Goal: Information Seeking & Learning: Learn about a topic

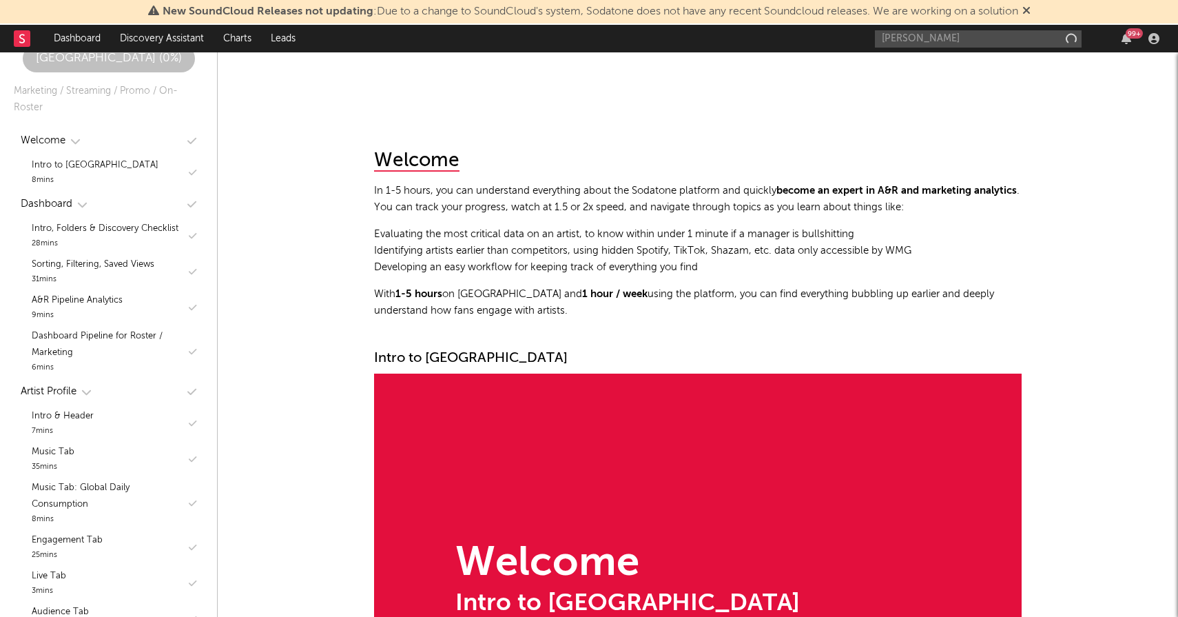
type input "[PERSON_NAME]"
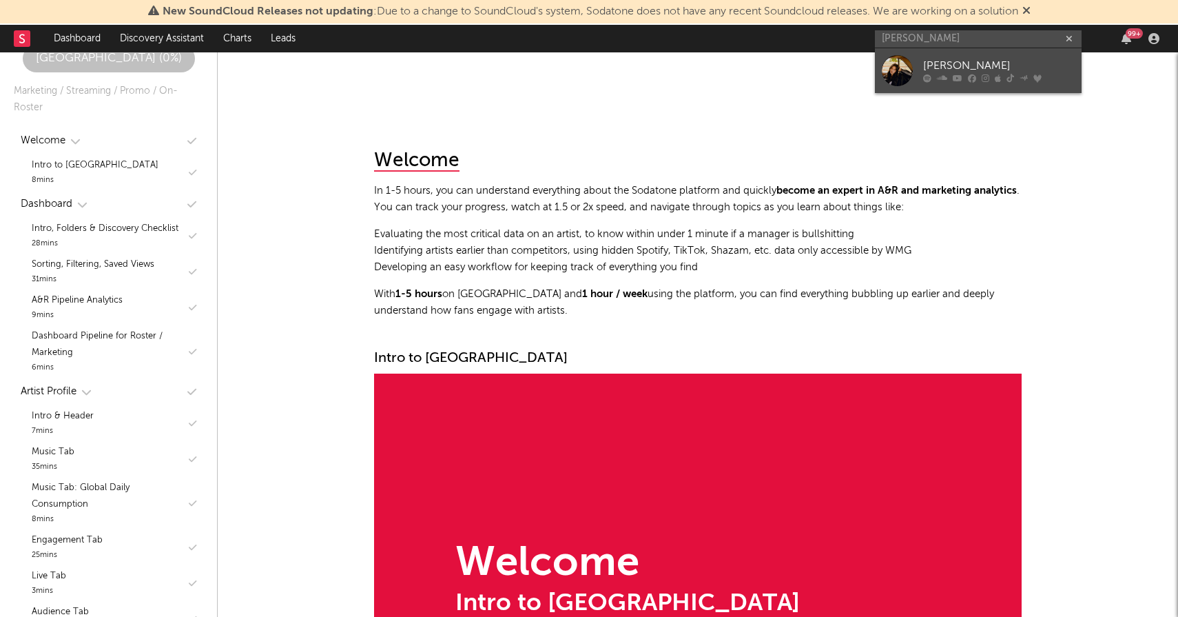
click at [981, 68] on div "[PERSON_NAME]" at bounding box center [999, 66] width 152 height 17
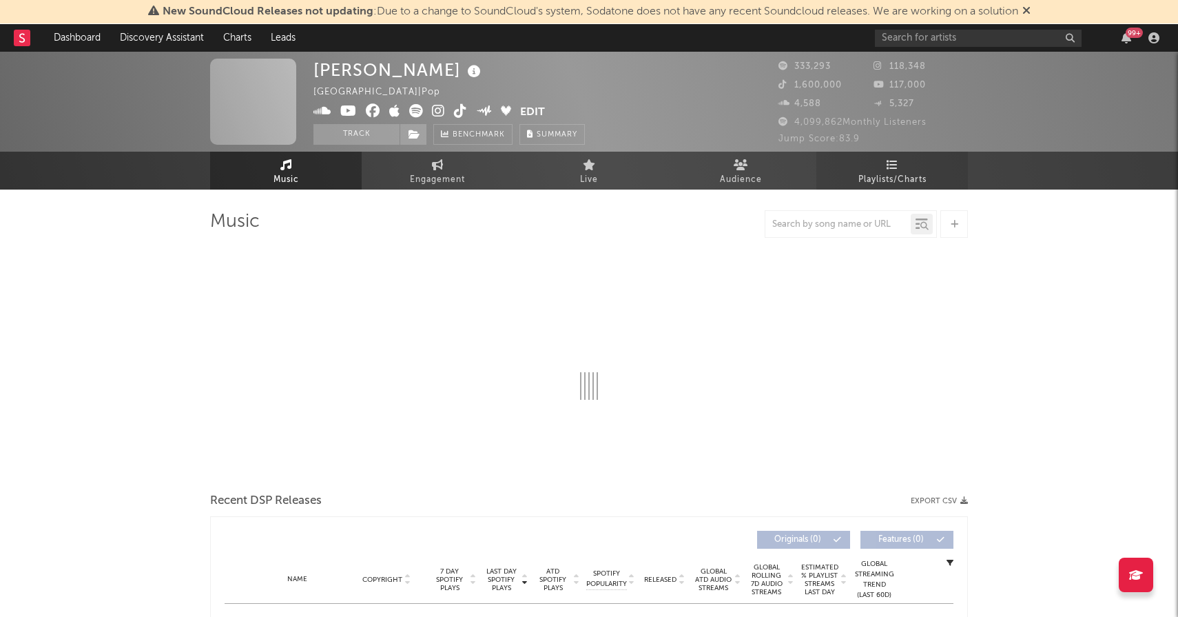
click at [916, 168] on link "Playlists/Charts" at bounding box center [892, 171] width 152 height 38
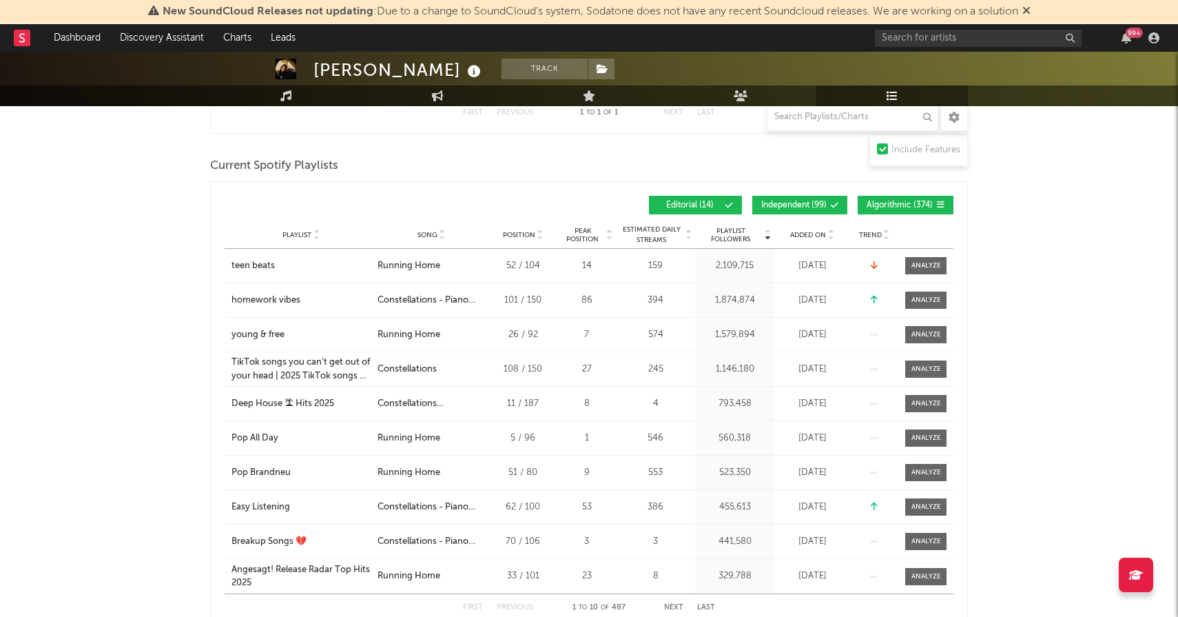
scroll to position [548, 0]
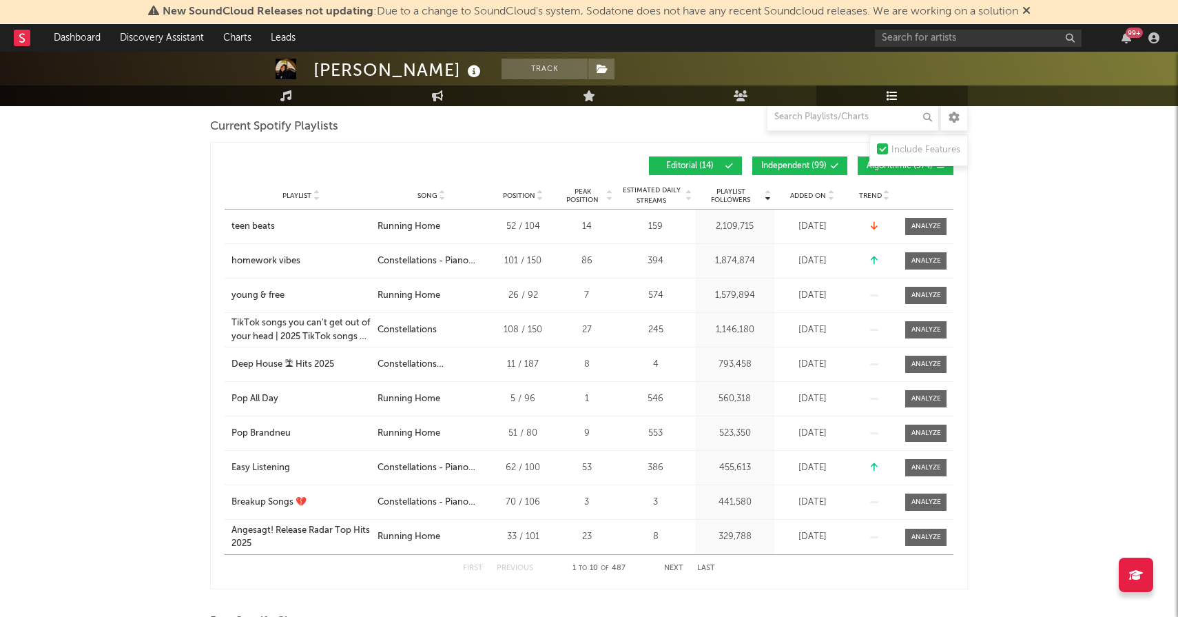
click at [809, 192] on span "Added On" at bounding box center [808, 196] width 36 height 8
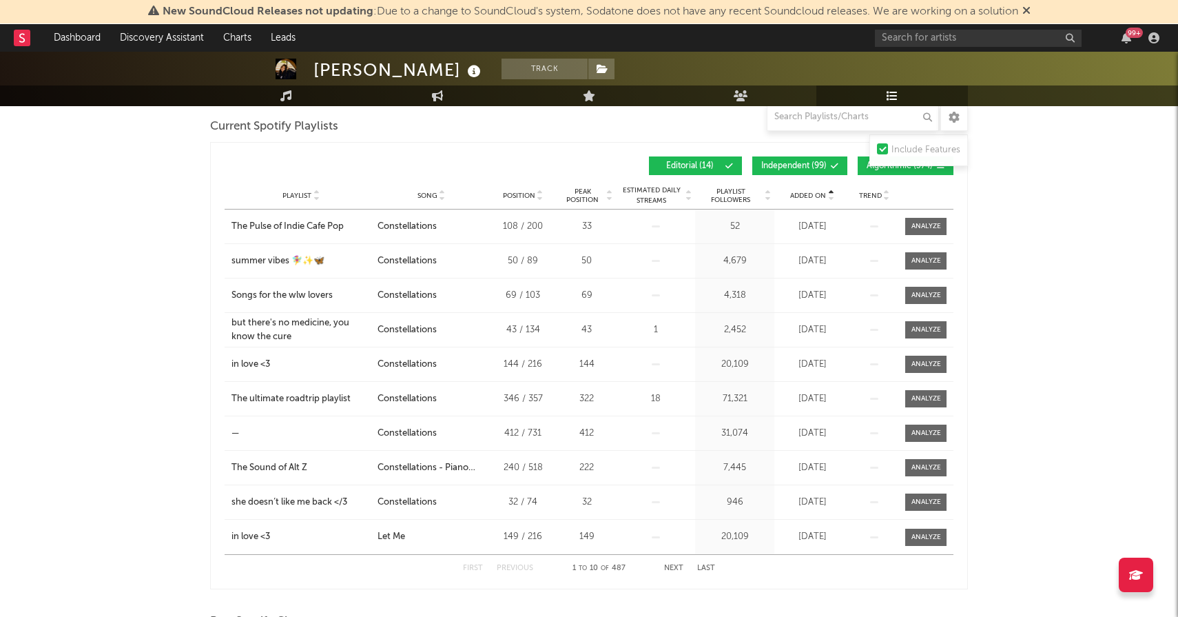
click at [809, 192] on span "Added On" at bounding box center [808, 196] width 36 height 8
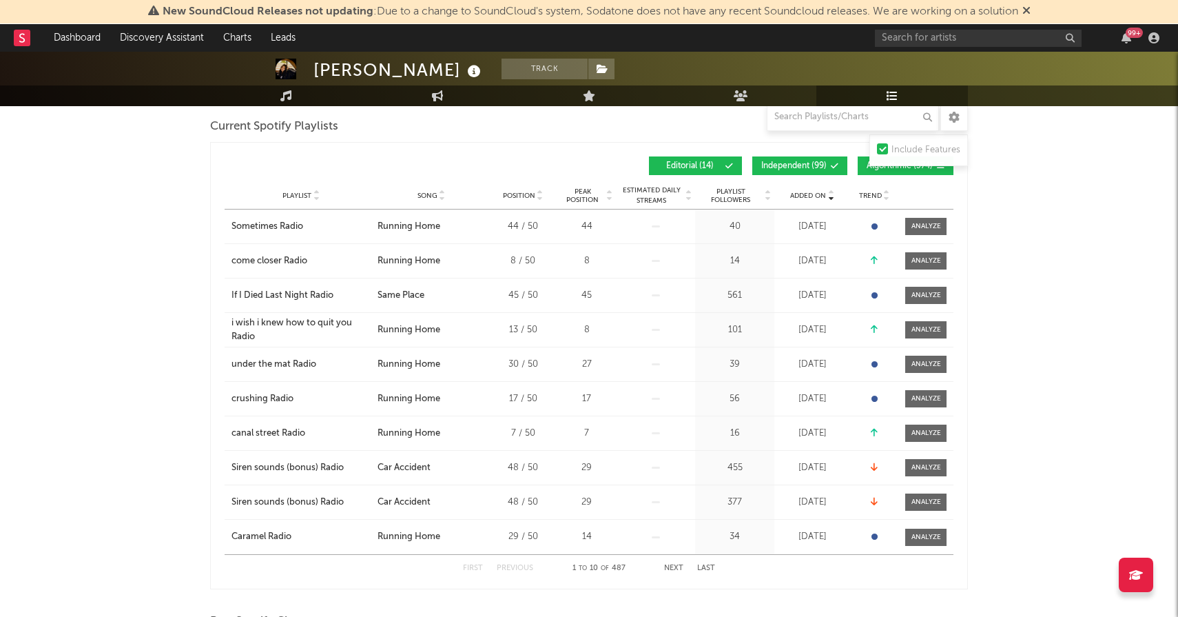
click at [864, 174] on button "Algorithmic ( 374 )" at bounding box center [906, 165] width 96 height 19
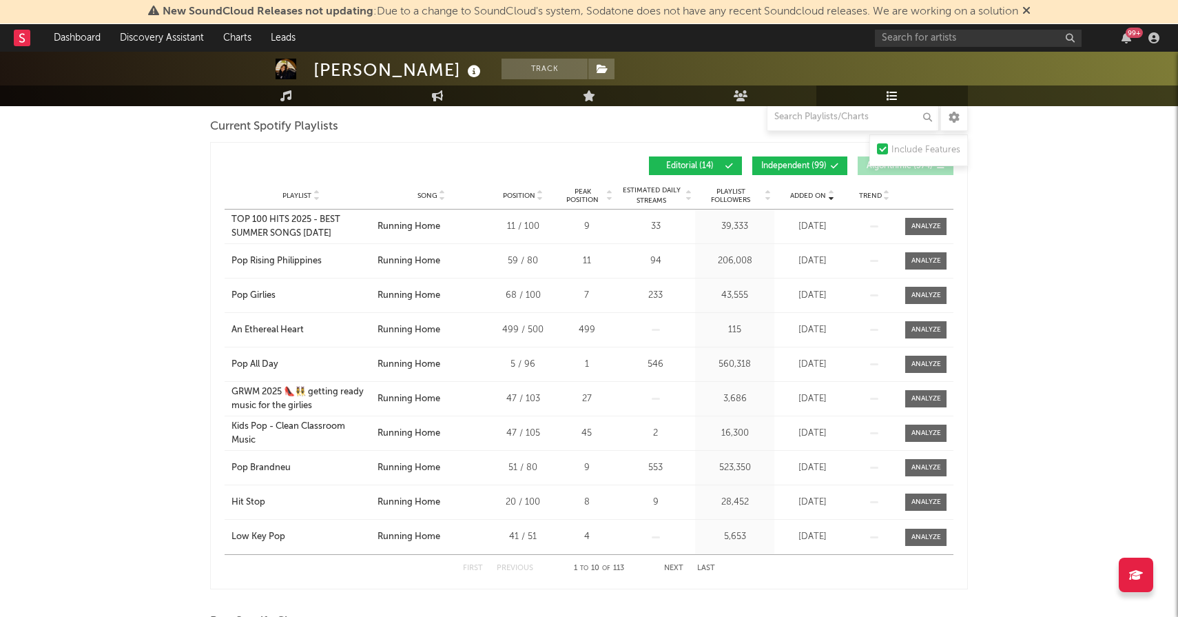
click at [832, 169] on icon at bounding box center [834, 166] width 8 height 8
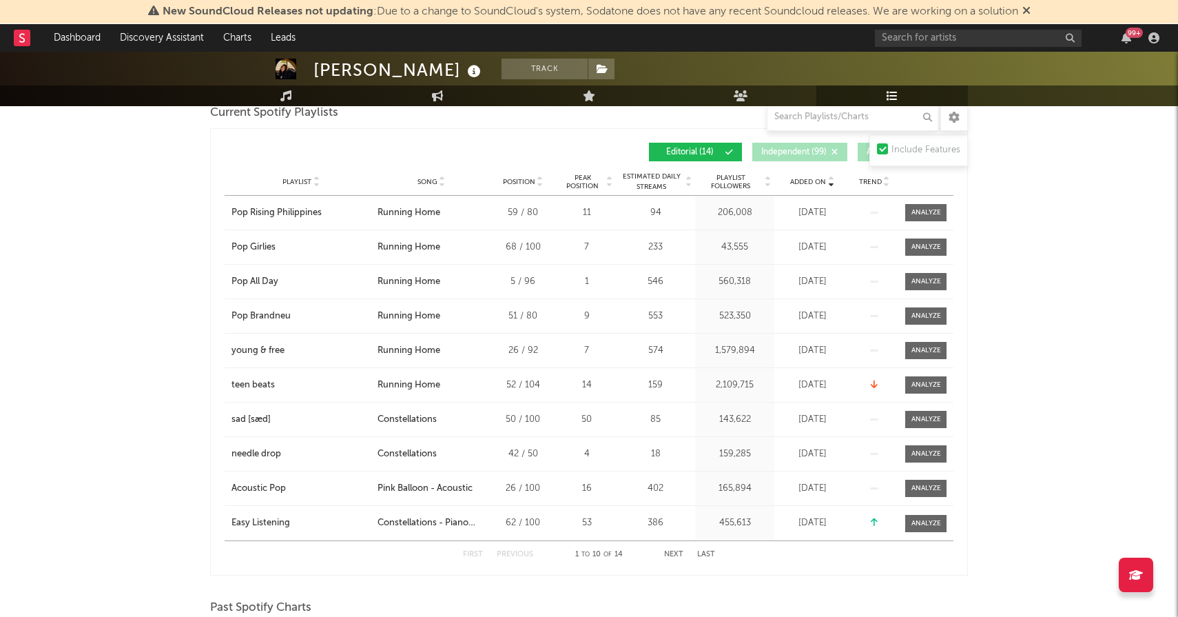
scroll to position [565, 0]
